Goal: Obtain resource: Obtain resource

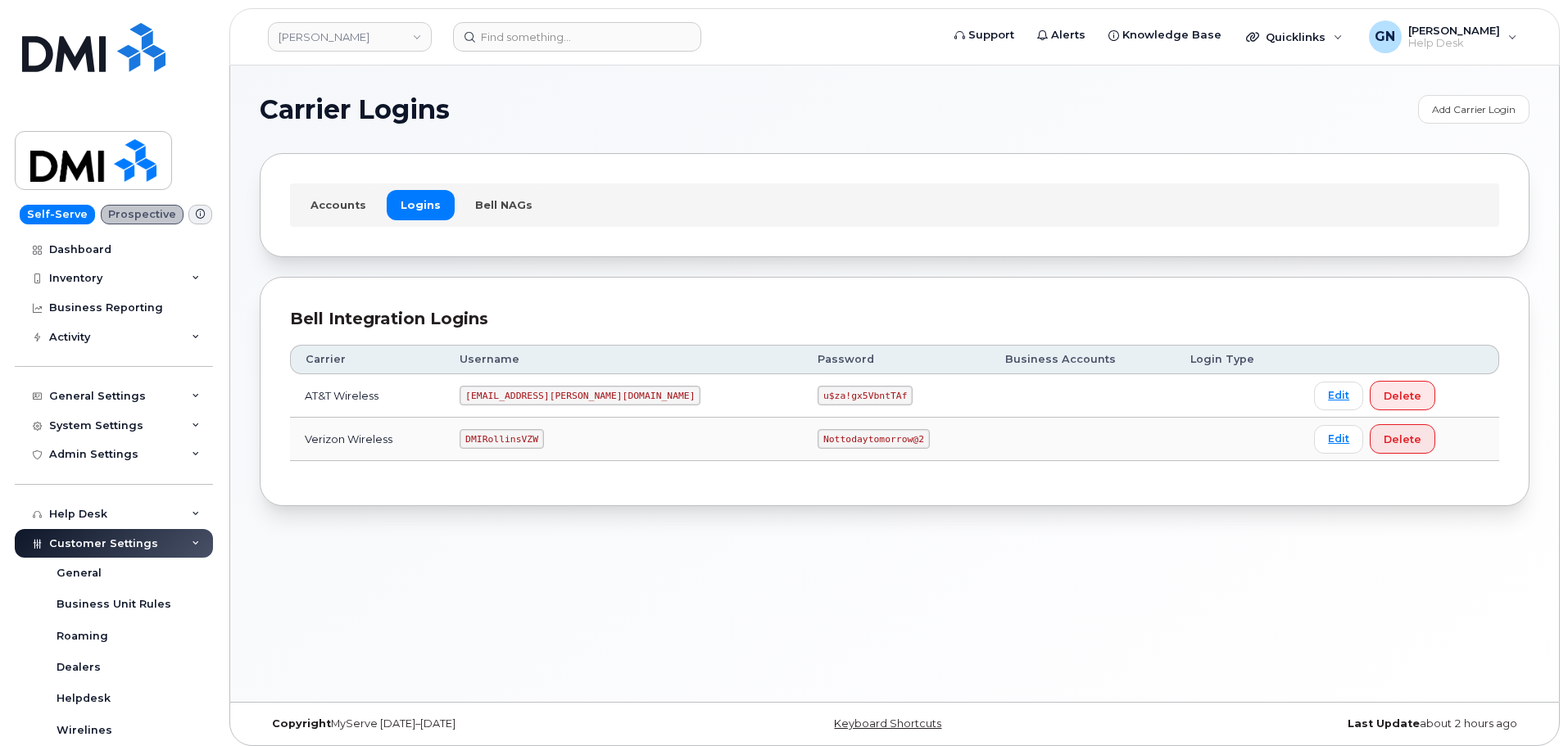
click at [514, 433] on code "DMIRollinsVZW" at bounding box center [501, 439] width 83 height 20
copy code "DMIRollinsVZW"
click at [818, 442] on code "Nottodaytomorrow@2" at bounding box center [874, 439] width 112 height 20
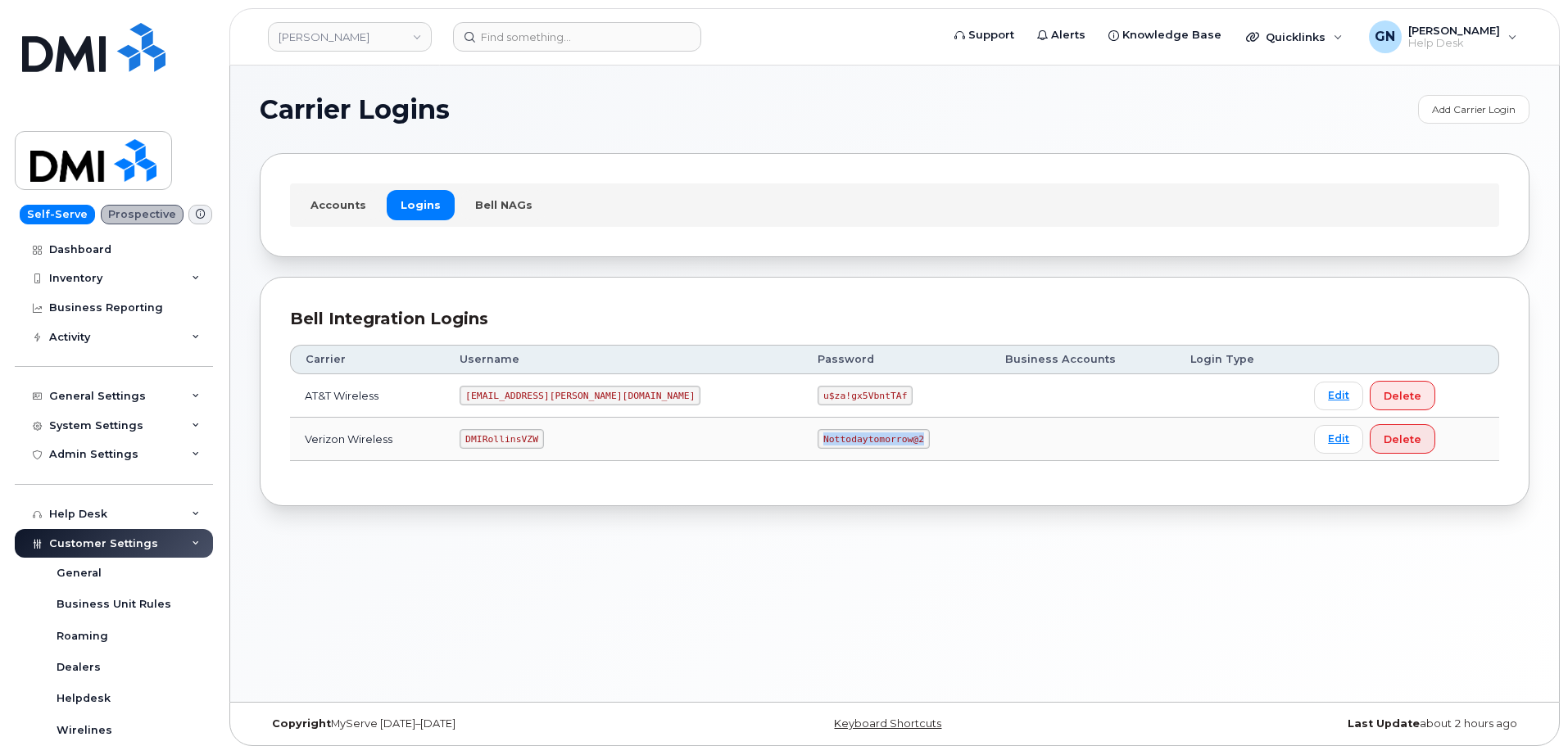
click at [818, 440] on code "Nottodaytomorrow@2" at bounding box center [874, 439] width 112 height 20
copy code "Nottodaytomorrow@2"
